Goal: Communication & Community: Answer question/provide support

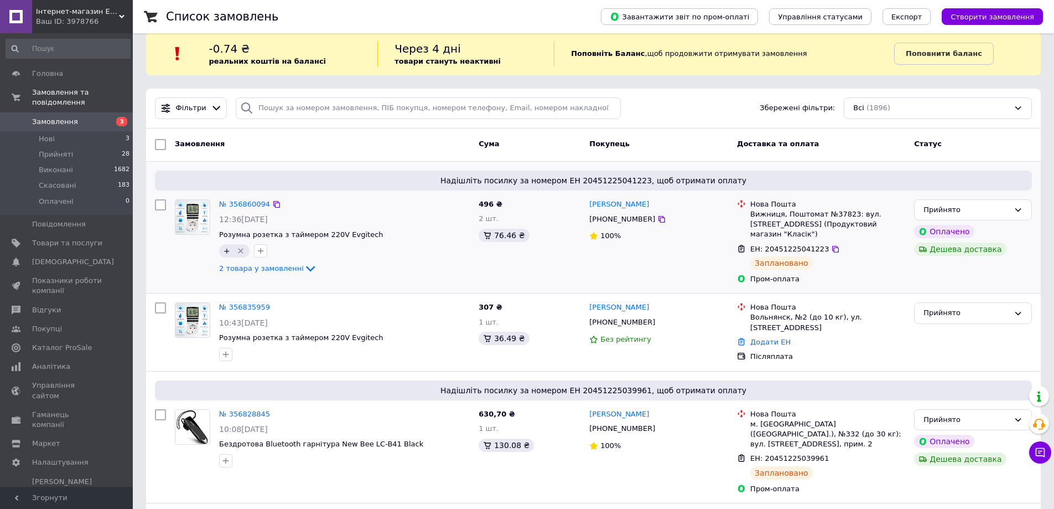
scroll to position [37, 0]
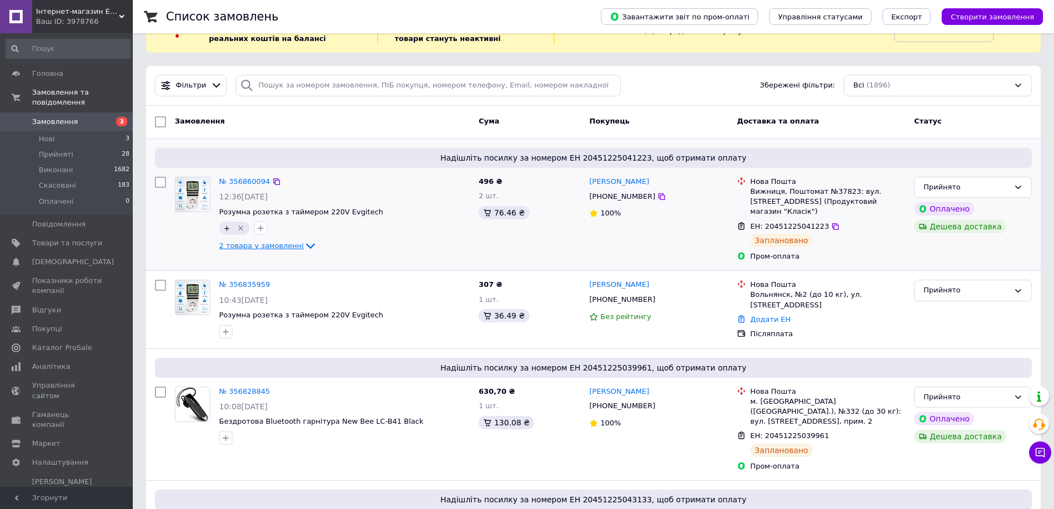
click at [305, 248] on icon at bounding box center [310, 245] width 13 height 13
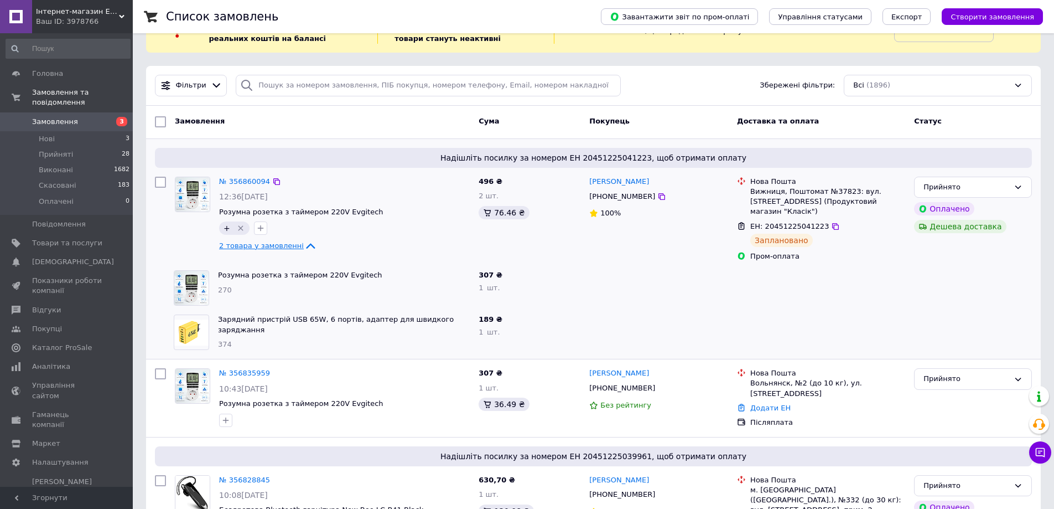
click at [305, 248] on icon at bounding box center [310, 245] width 13 height 13
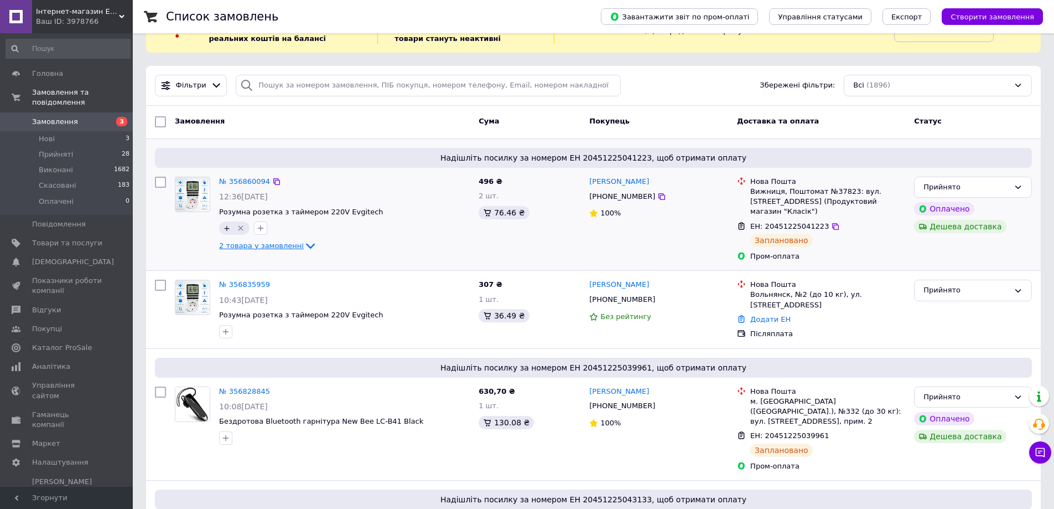
click at [1038, 447] on icon at bounding box center [1040, 452] width 11 height 11
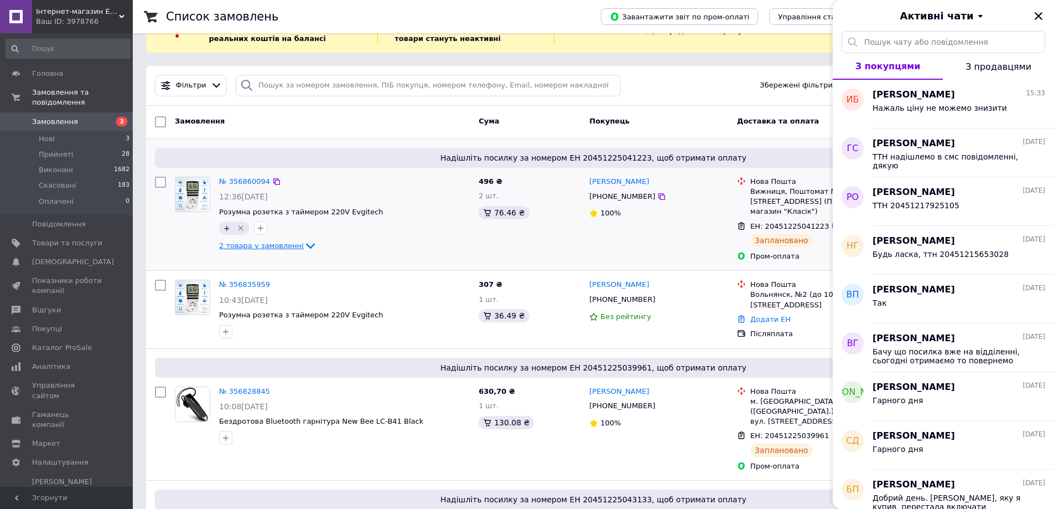
click at [980, 70] on span "З продавцями" at bounding box center [999, 66] width 66 height 11
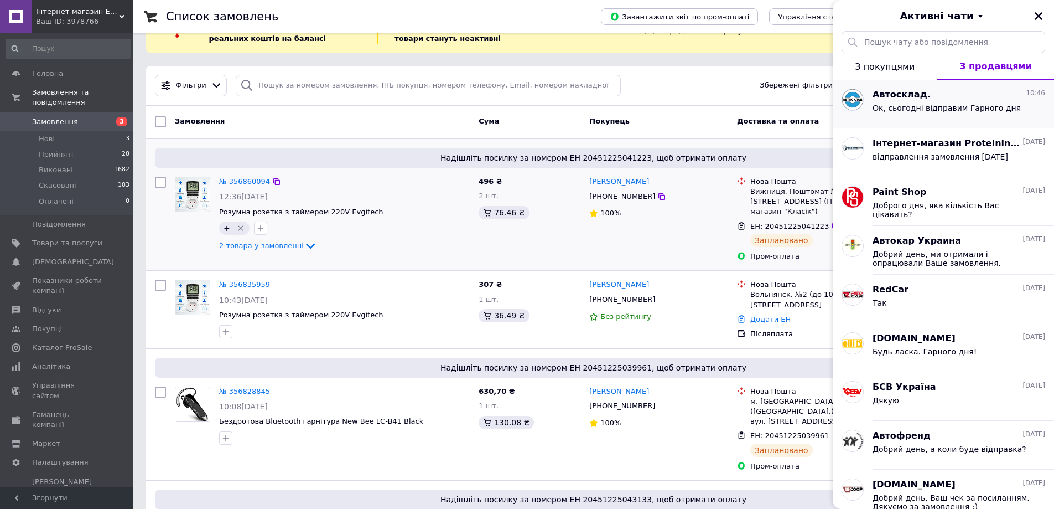
click at [947, 110] on span "Ок, сьогодні відправим Гарного дня" at bounding box center [947, 107] width 148 height 9
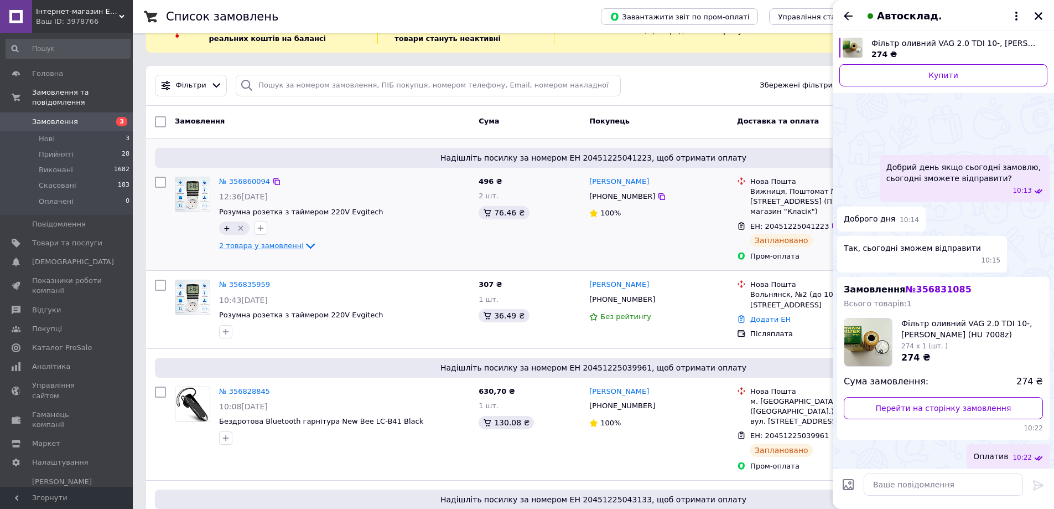
scroll to position [34, 0]
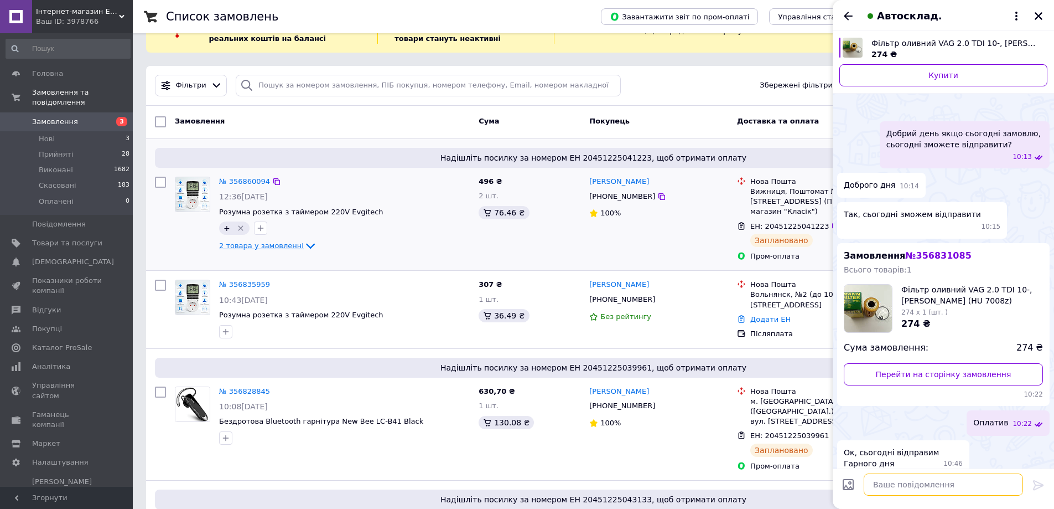
click at [952, 485] on textarea at bounding box center [943, 484] width 159 height 22
click at [965, 472] on textarea "Дуже дякую за оперативність, бачу що вже на пошті товар" at bounding box center [943, 478] width 159 height 33
type textarea "Дуже дякую за оперативність, бачу що вже на пошті товар"
click at [955, 484] on textarea "Дуже дякую за оперативність, бачу що вже на пошті товар" at bounding box center [943, 478] width 159 height 33
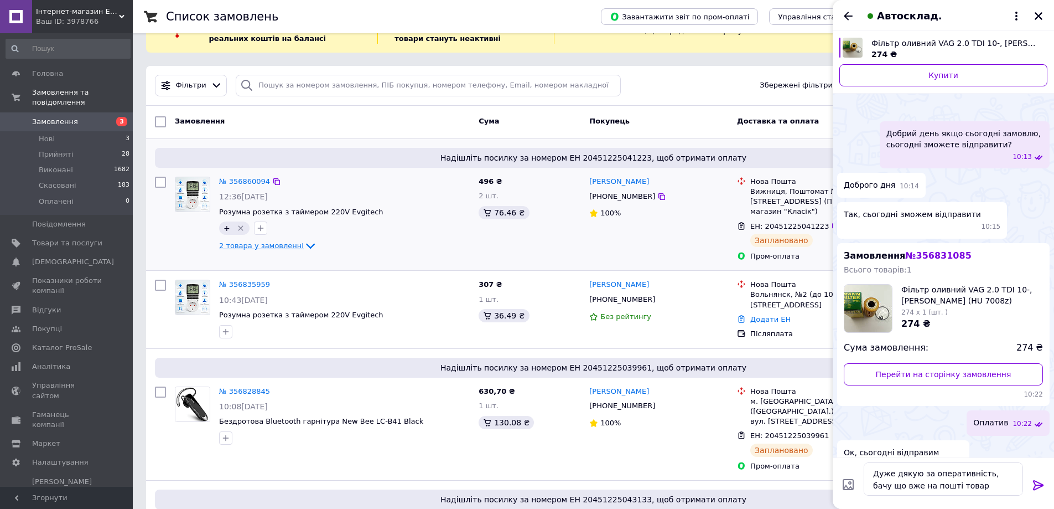
click at [1037, 484] on icon at bounding box center [1038, 484] width 13 height 13
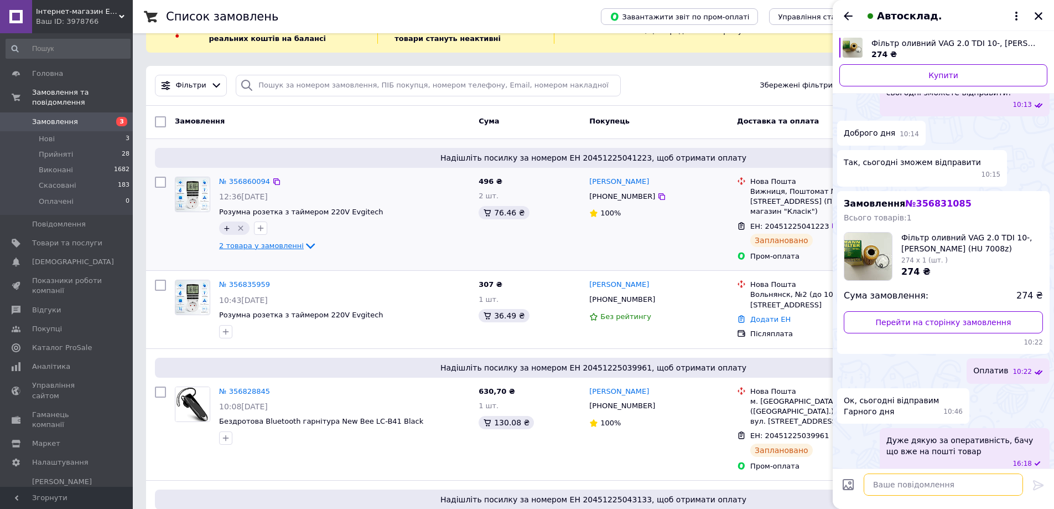
click at [940, 483] on textarea at bounding box center [943, 484] width 159 height 22
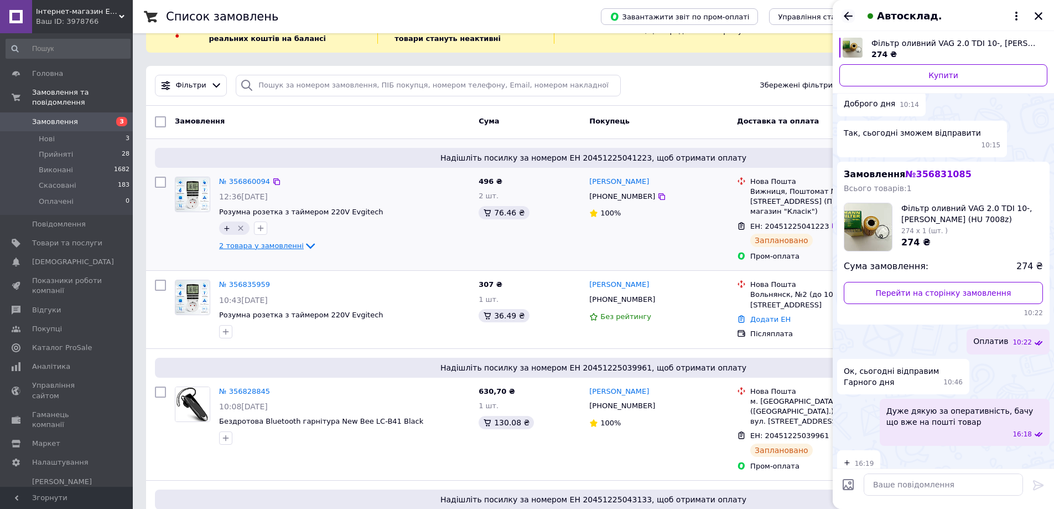
click at [854, 20] on icon "Назад" at bounding box center [848, 15] width 13 height 13
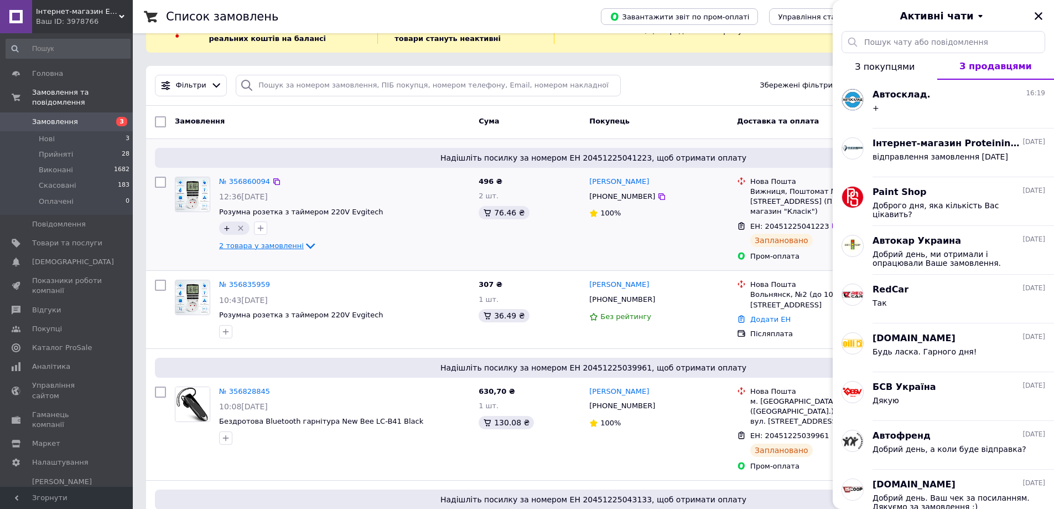
click at [907, 68] on span "З покупцями" at bounding box center [885, 66] width 60 height 11
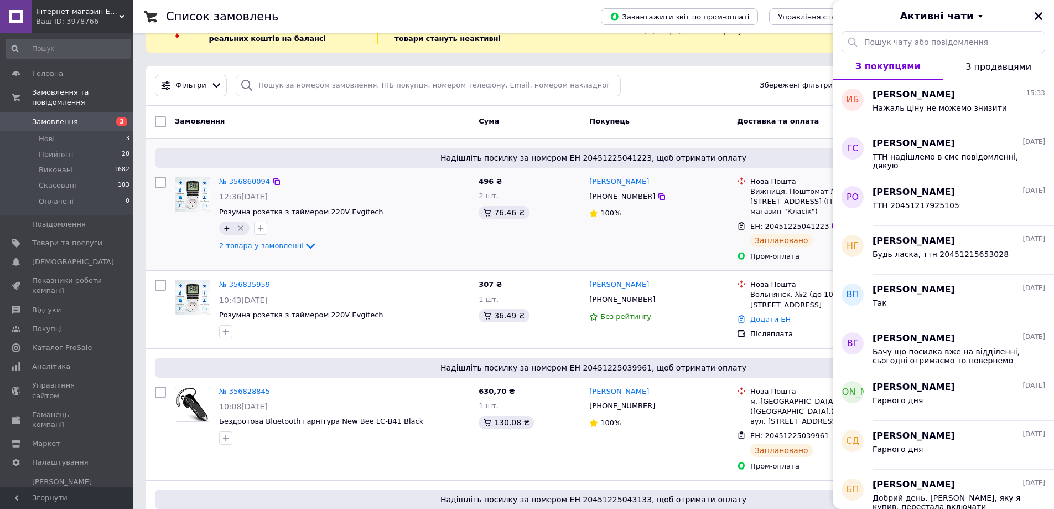
click at [1039, 20] on icon "Закрити" at bounding box center [1039, 16] width 10 height 10
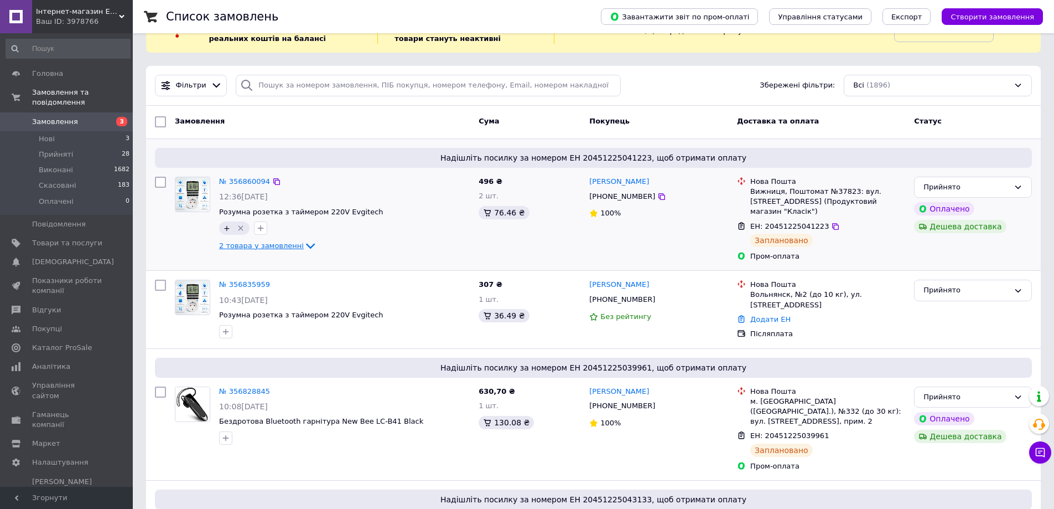
click at [306, 245] on icon at bounding box center [310, 247] width 9 height 6
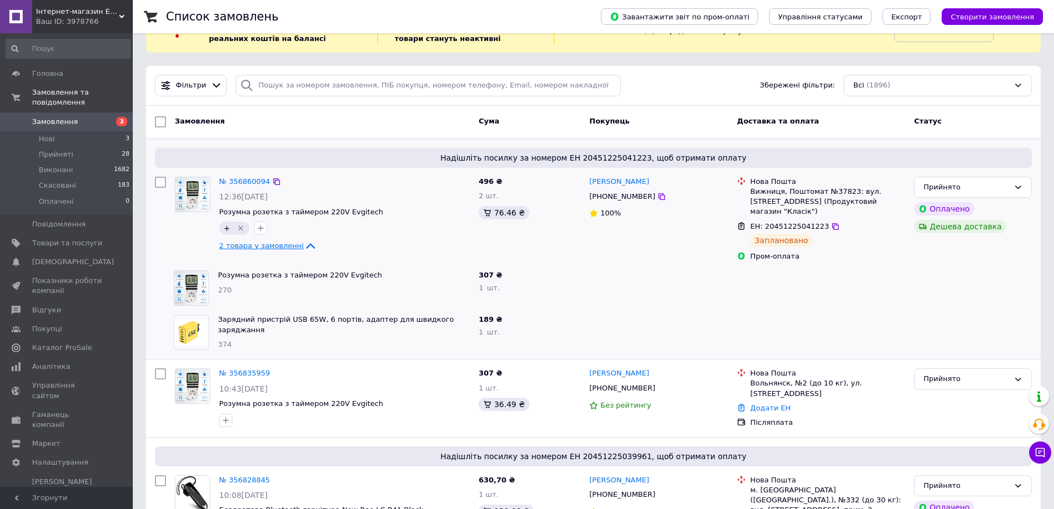
click at [88, 117] on span "Замовлення" at bounding box center [67, 122] width 70 height 10
